Goal: Answer question/provide support: Share knowledge or assist other users

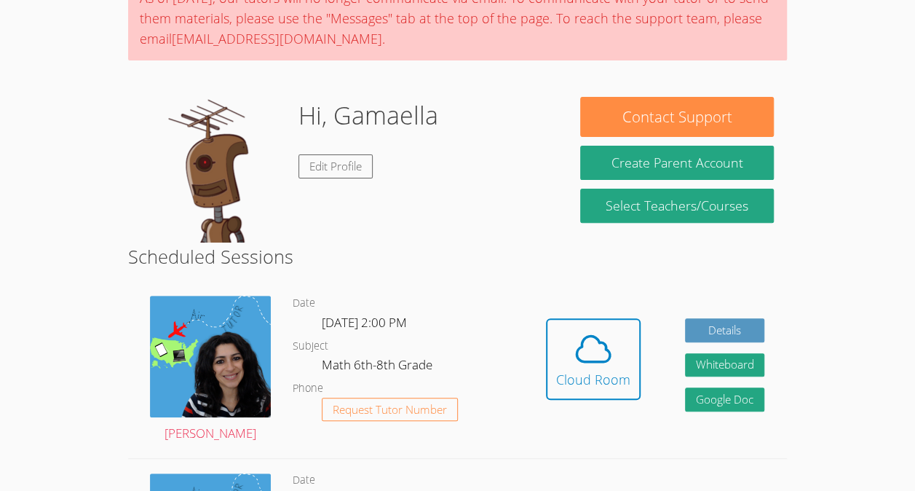
scroll to position [138, 0]
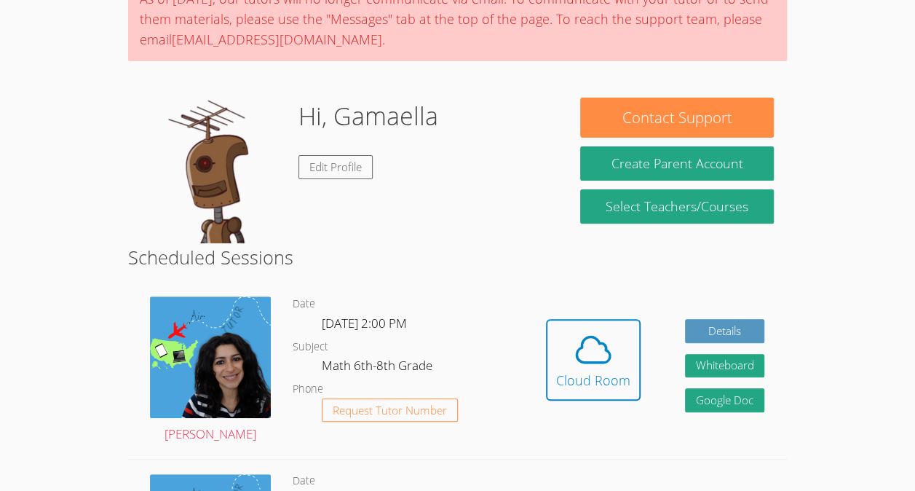
click at [681, 249] on h2 "Scheduled Sessions" at bounding box center [457, 257] width 659 height 28
click at [577, 370] on icon at bounding box center [593, 349] width 41 height 41
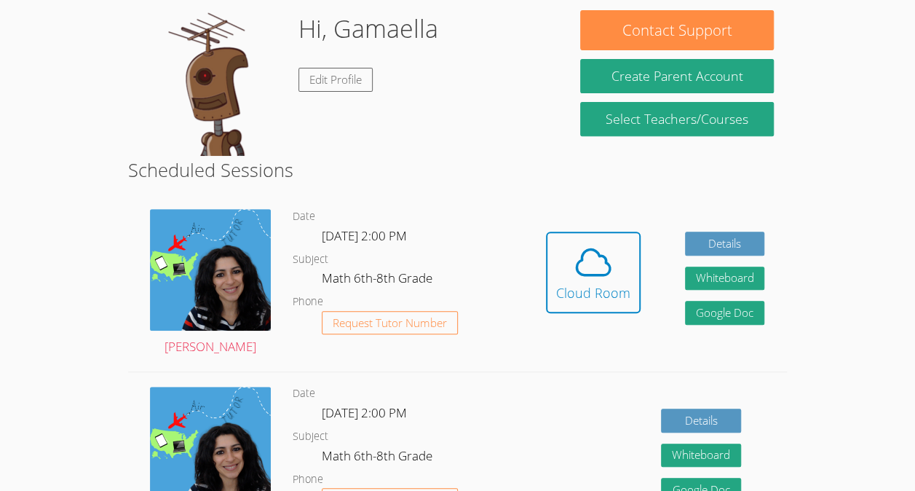
scroll to position [253, 0]
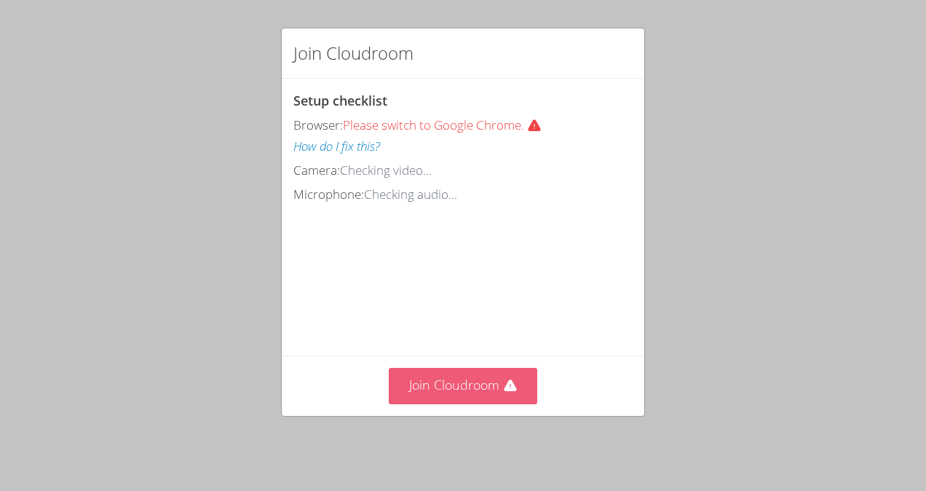
click at [474, 392] on button "Join Cloudroom" at bounding box center [463, 386] width 149 height 36
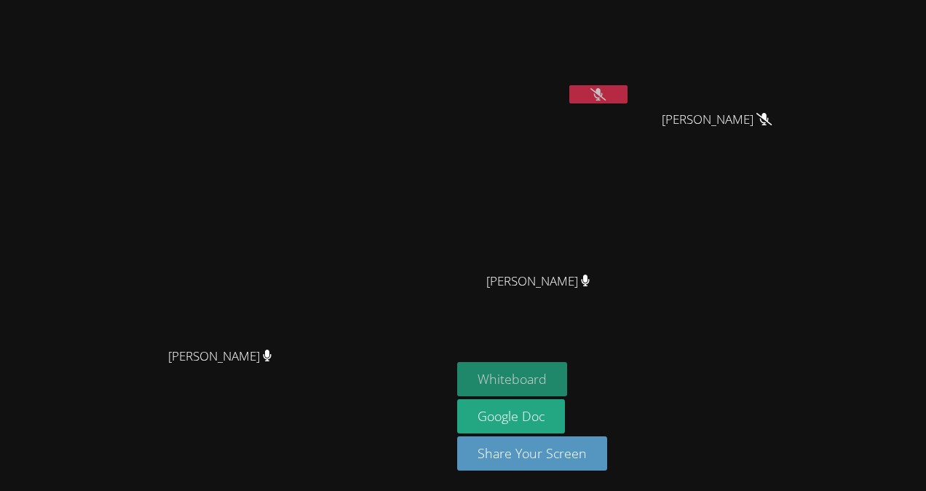
click at [567, 377] on button "Whiteboard" at bounding box center [512, 379] width 110 height 34
click at [628, 93] on button at bounding box center [598, 94] width 58 height 18
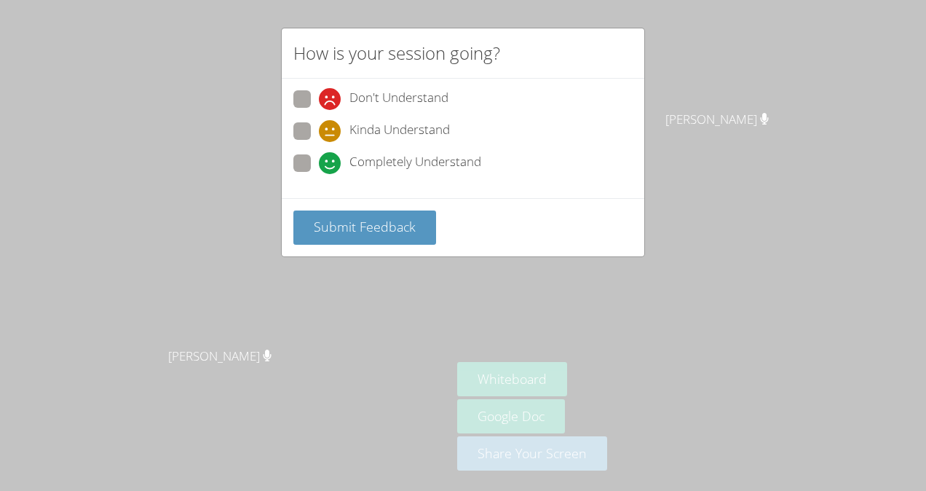
click at [319, 174] on span at bounding box center [319, 174] width 0 height 0
click at [319, 163] on input "Completely Understand" at bounding box center [325, 160] width 12 height 12
radio input "true"
click at [328, 223] on span "Submit Feedback" at bounding box center [365, 226] width 102 height 17
